Goal: Transaction & Acquisition: Purchase product/service

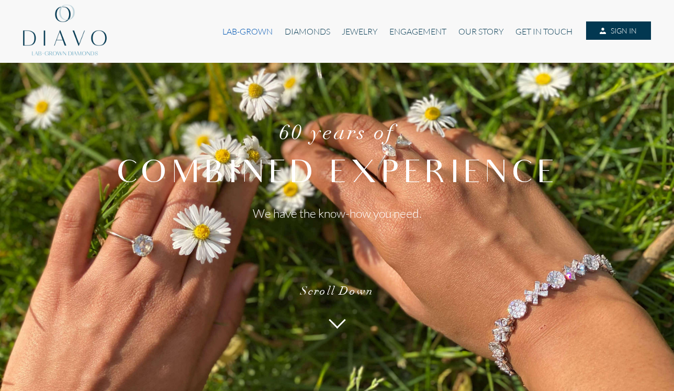
click at [246, 27] on link "LAB-GROWN" at bounding box center [247, 31] width 62 height 20
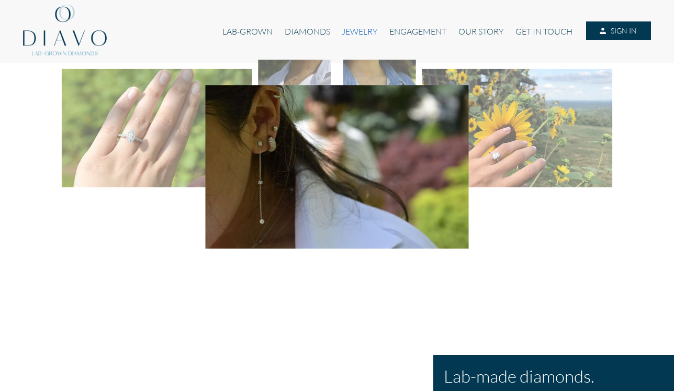
click at [344, 33] on link "JEWELRY" at bounding box center [360, 31] width 48 height 20
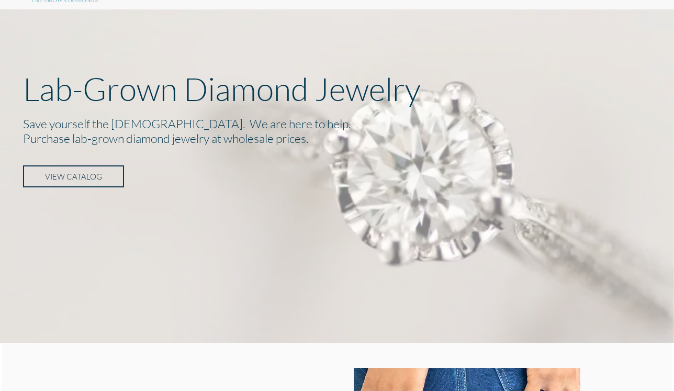
click at [79, 174] on link "VIEW CATALOG" at bounding box center [73, 176] width 101 height 22
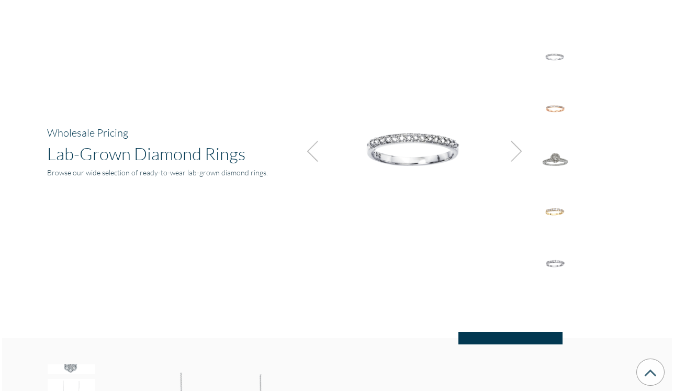
scroll to position [727, 0]
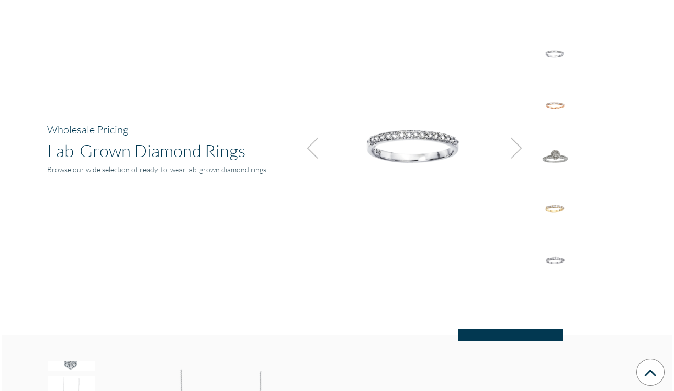
click at [506, 143] on img at bounding box center [513, 148] width 28 height 28
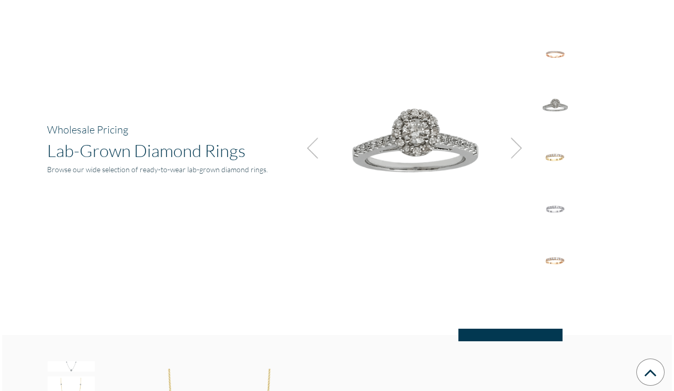
click at [506, 143] on img at bounding box center [513, 148] width 28 height 28
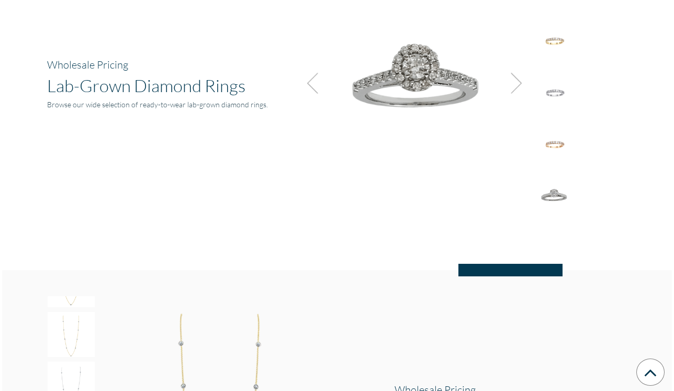
scroll to position [796, 0]
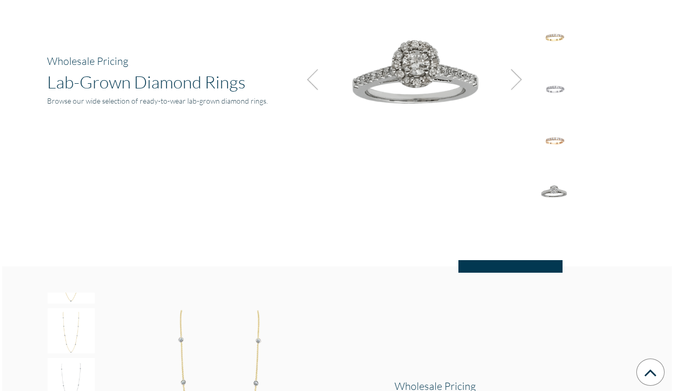
click at [551, 178] on img at bounding box center [554, 192] width 47 height 47
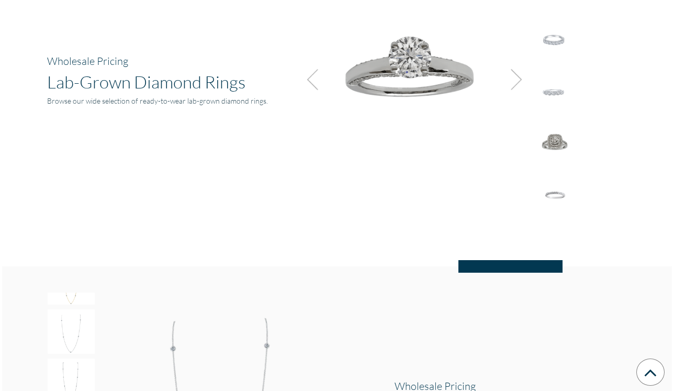
click at [437, 66] on img at bounding box center [412, 75] width 235 height 235
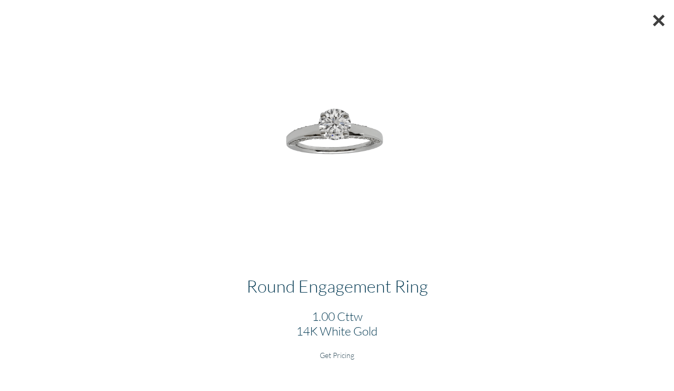
click at [652, 25] on button "×" at bounding box center [658, 20] width 30 height 40
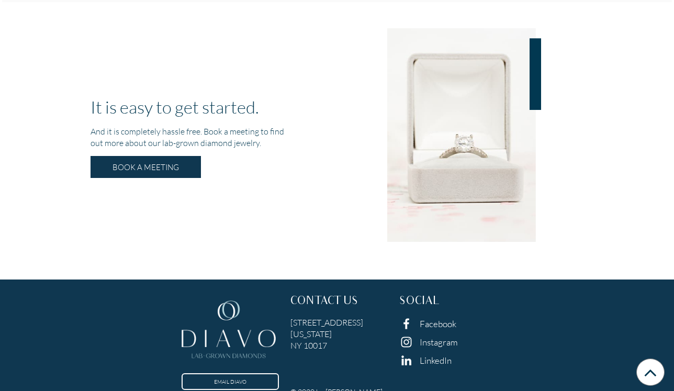
scroll to position [2001, 0]
